Goal: Task Accomplishment & Management: Use online tool/utility

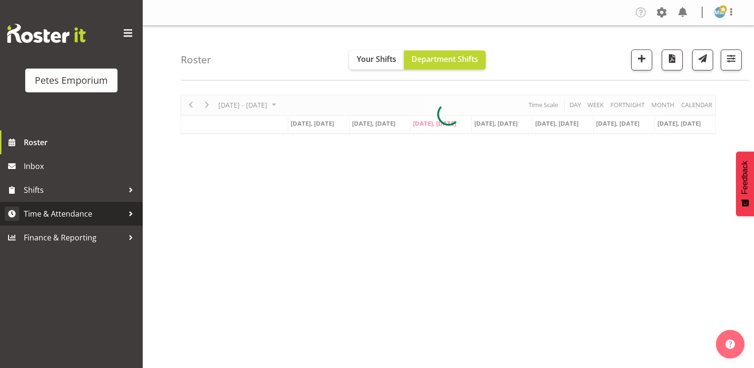
click at [87, 212] on span "Time & Attendance" at bounding box center [74, 213] width 100 height 14
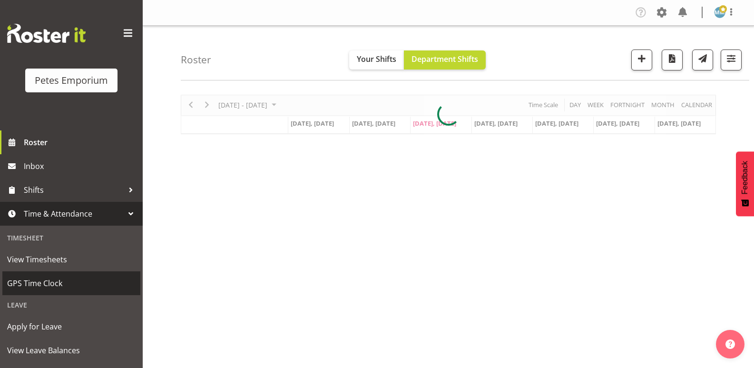
click at [60, 277] on span "GPS Time Clock" at bounding box center [71, 283] width 128 height 14
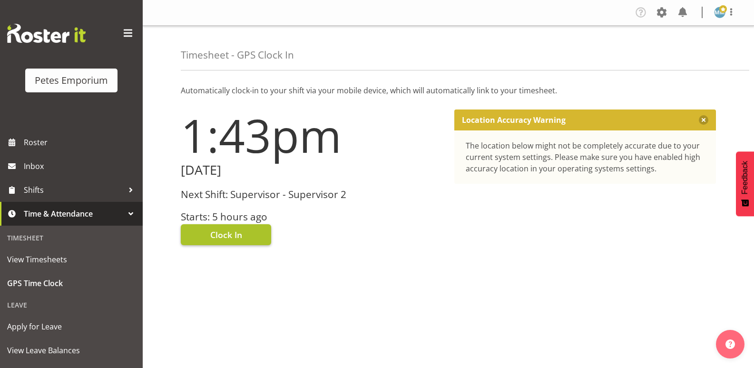
click at [224, 231] on span "Clock In" at bounding box center [226, 234] width 32 height 12
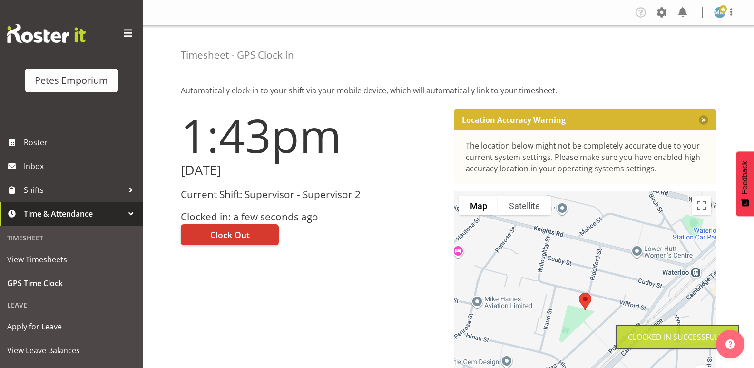
click at [716, 10] on img at bounding box center [719, 12] width 11 height 11
click at [672, 48] on link "Log Out" at bounding box center [690, 49] width 91 height 17
